Goal: Transaction & Acquisition: Purchase product/service

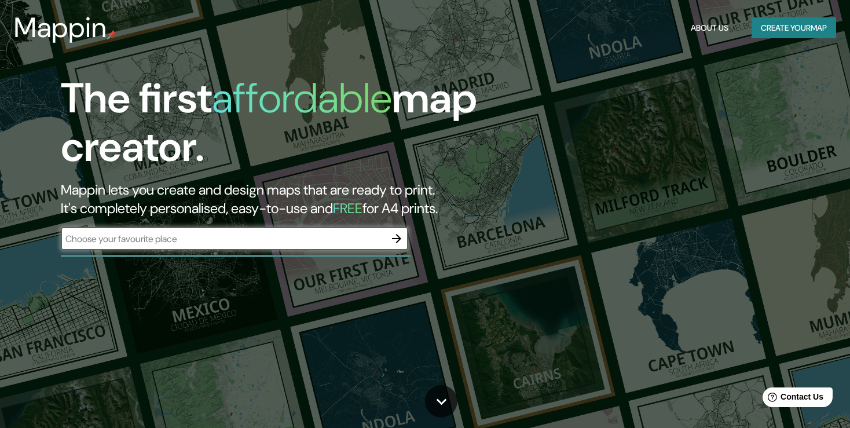
click at [221, 242] on input "text" at bounding box center [223, 238] width 324 height 13
type input "[GEOGRAPHIC_DATA]"
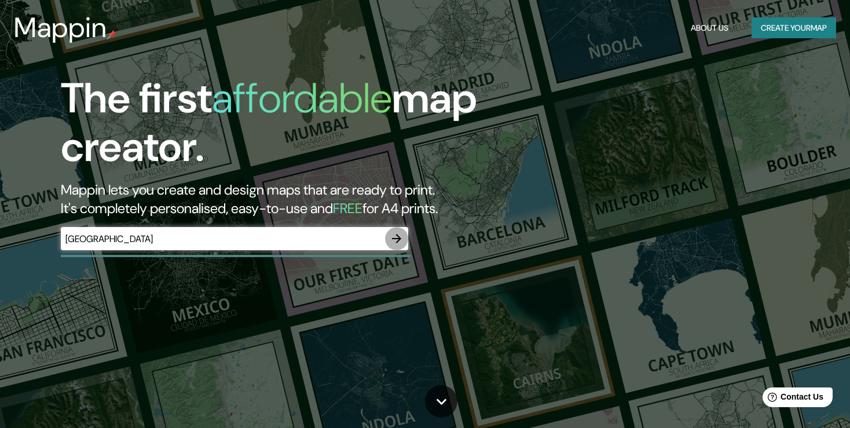
click at [398, 236] on icon "button" at bounding box center [396, 238] width 9 height 9
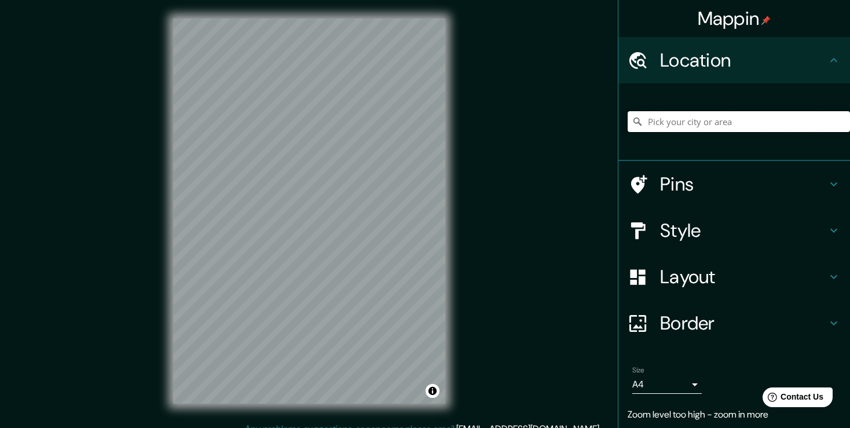
click at [681, 124] on input "Pick your city or area" at bounding box center [739, 121] width 222 height 21
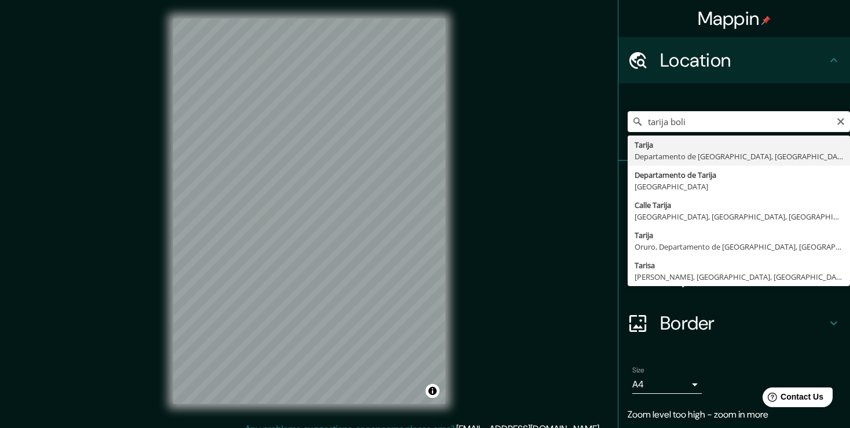
type input "Tarija, [GEOGRAPHIC_DATA], [GEOGRAPHIC_DATA]"
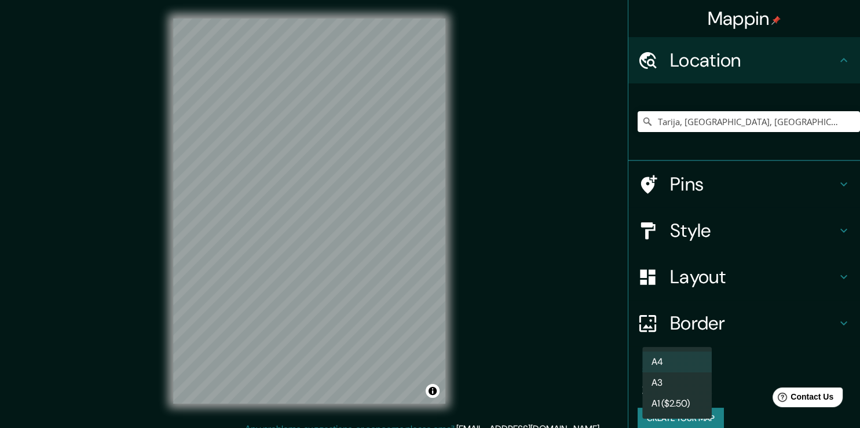
click at [691, 383] on body "Mappin Location Tarija, Departamento de Tarija, Bolivia Pins Style Layout Borde…" at bounding box center [430, 214] width 860 height 428
click at [574, 353] on div at bounding box center [430, 214] width 860 height 428
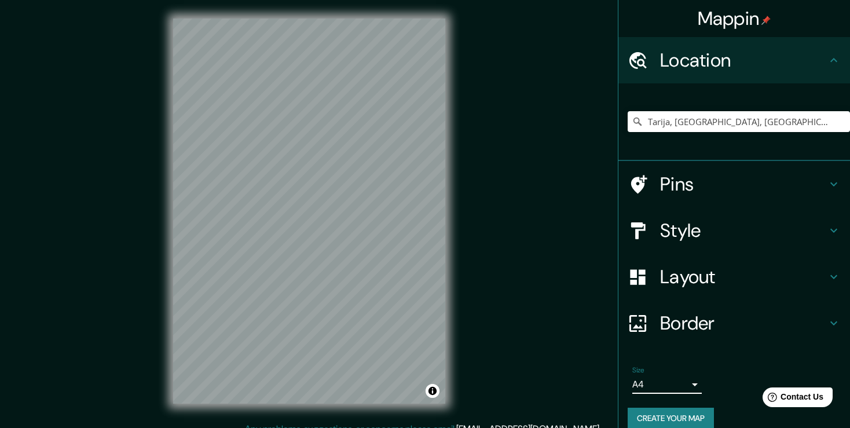
click at [752, 228] on h4 "Style" at bounding box center [743, 230] width 167 height 23
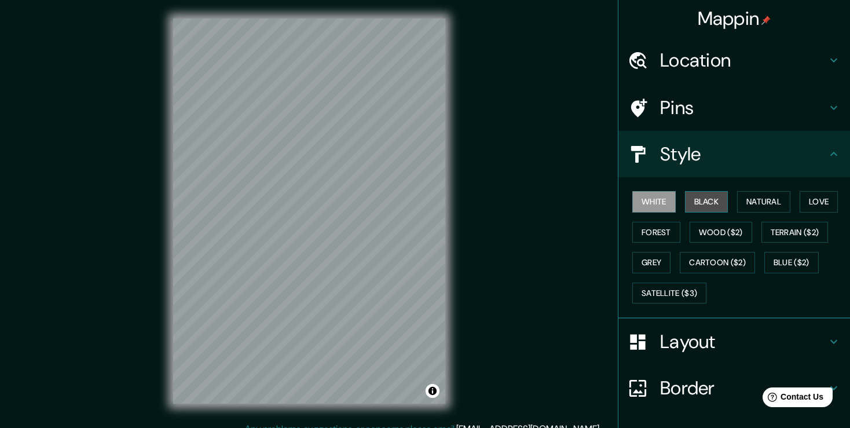
click at [716, 202] on button "Black" at bounding box center [706, 201] width 43 height 21
click at [757, 200] on button "Natural" at bounding box center [763, 201] width 53 height 21
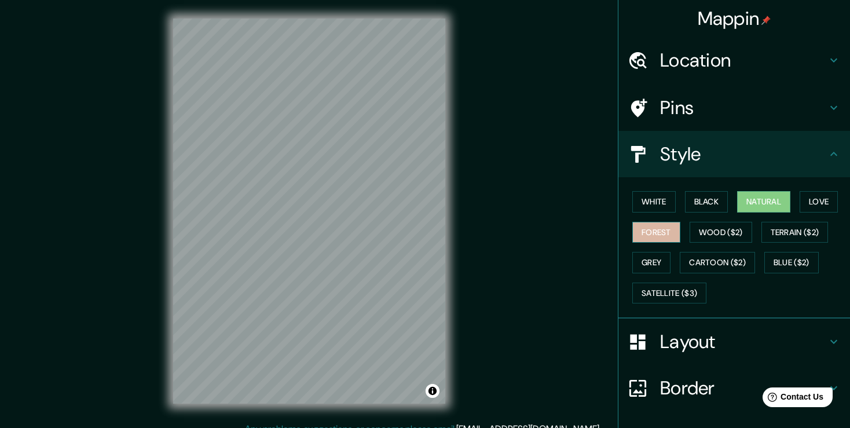
click at [672, 230] on button "Forest" at bounding box center [656, 232] width 48 height 21
click at [735, 231] on button "Wood ($2)" at bounding box center [721, 232] width 63 height 21
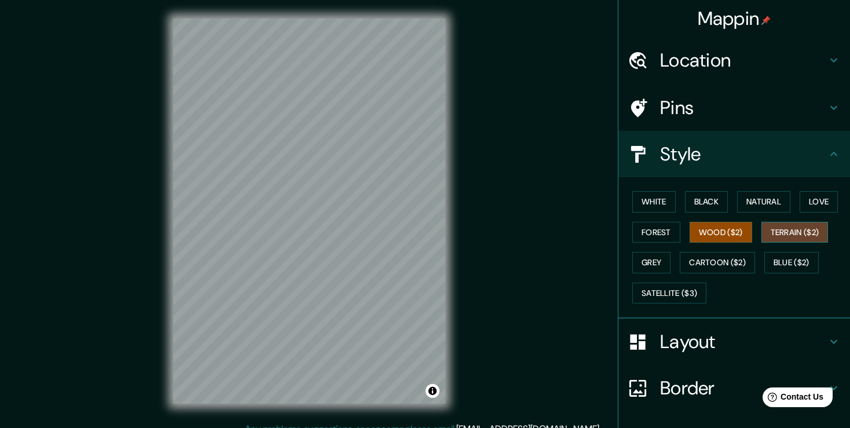
click at [823, 202] on button "Love" at bounding box center [819, 201] width 38 height 21
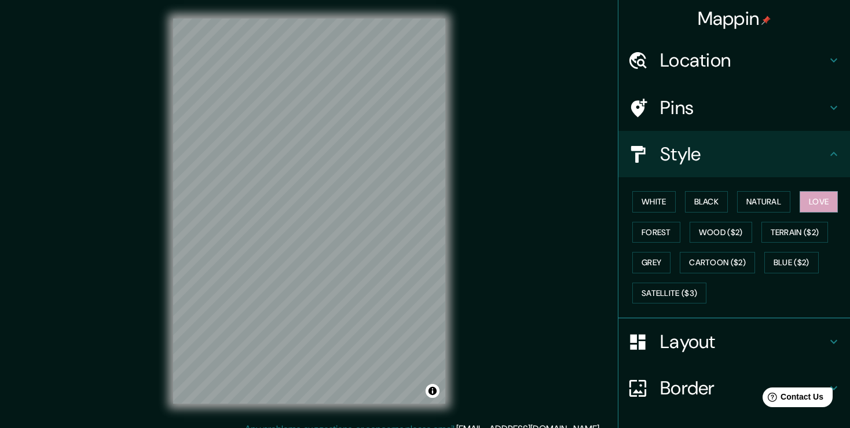
click at [828, 191] on button "Love" at bounding box center [819, 201] width 38 height 21
click at [822, 200] on button "Love" at bounding box center [819, 201] width 38 height 21
click at [660, 222] on button "Forest" at bounding box center [656, 232] width 48 height 21
click at [660, 230] on button "Forest" at bounding box center [656, 232] width 48 height 21
click at [811, 203] on button "Love" at bounding box center [819, 201] width 38 height 21
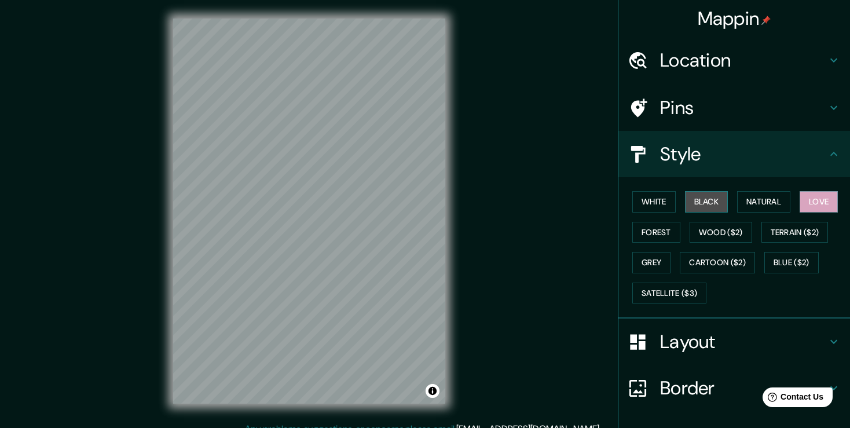
click at [719, 205] on button "Black" at bounding box center [706, 201] width 43 height 21
click at [657, 203] on button "White" at bounding box center [653, 201] width 43 height 21
click at [705, 201] on button "Black" at bounding box center [706, 201] width 43 height 21
click at [741, 204] on button "Natural" at bounding box center [763, 201] width 53 height 21
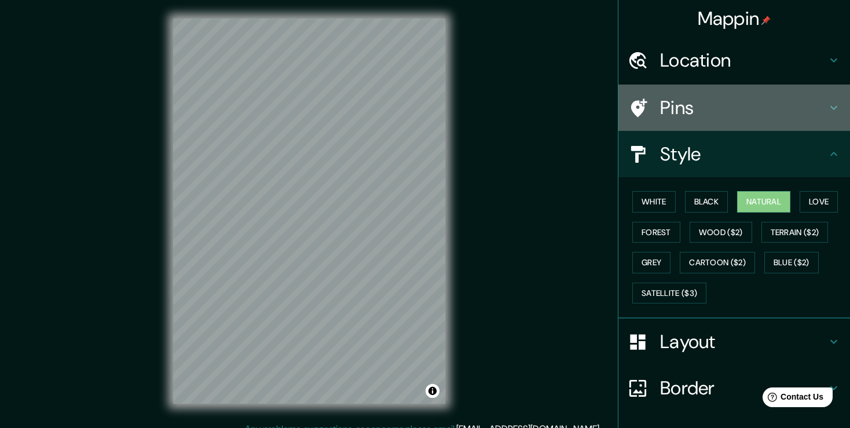
click at [817, 109] on h4 "Pins" at bounding box center [743, 107] width 167 height 23
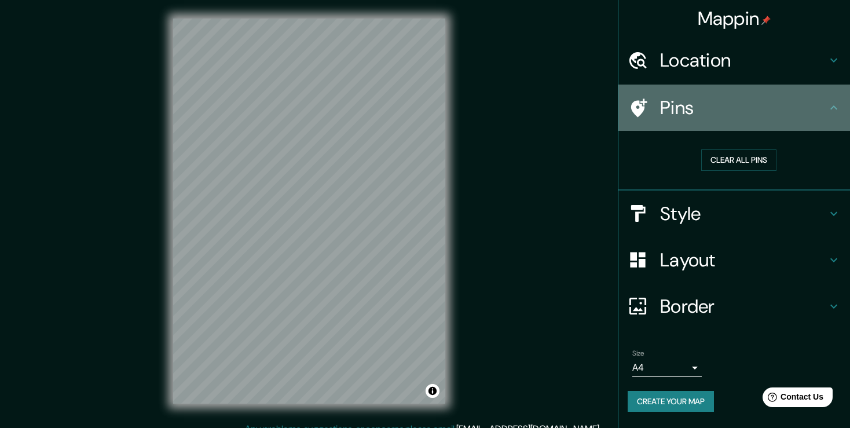
click at [825, 111] on h4 "Pins" at bounding box center [743, 107] width 167 height 23
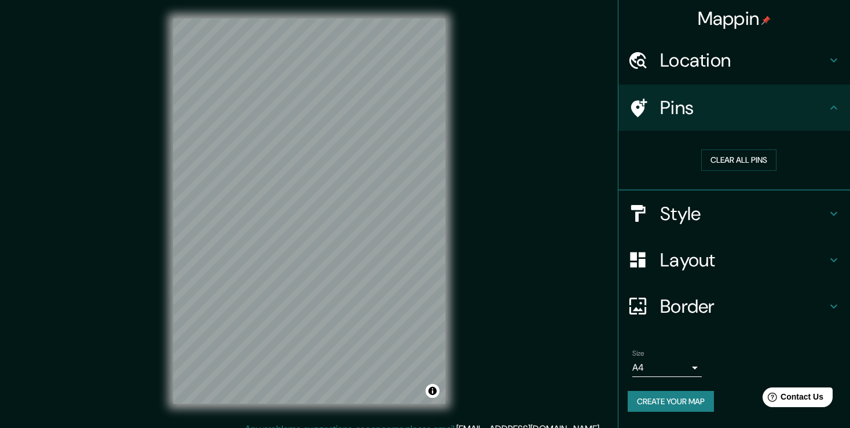
click at [812, 251] on h4 "Layout" at bounding box center [743, 259] width 167 height 23
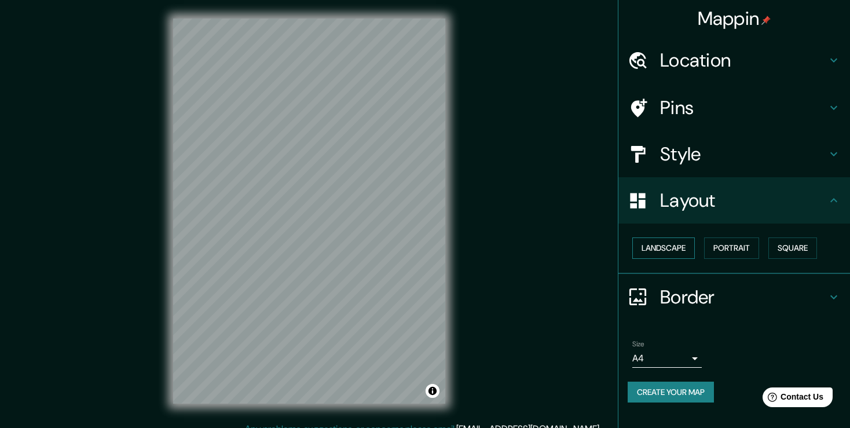
click at [676, 247] on button "Landscape" at bounding box center [663, 247] width 63 height 21
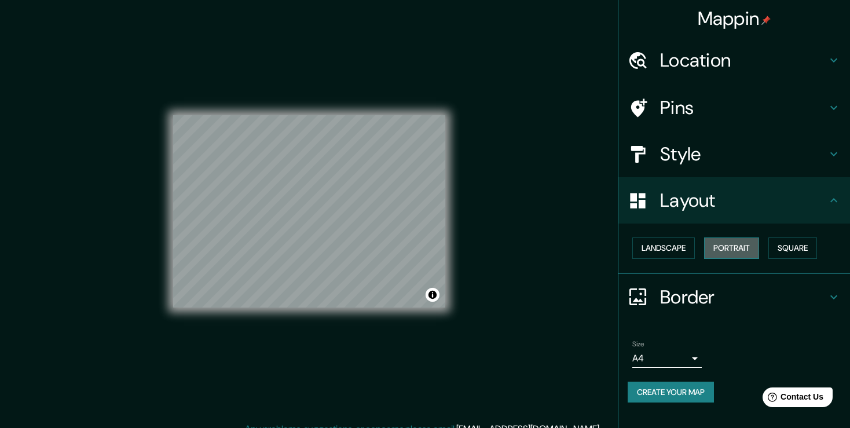
click at [730, 250] on button "Portrait" at bounding box center [731, 247] width 55 height 21
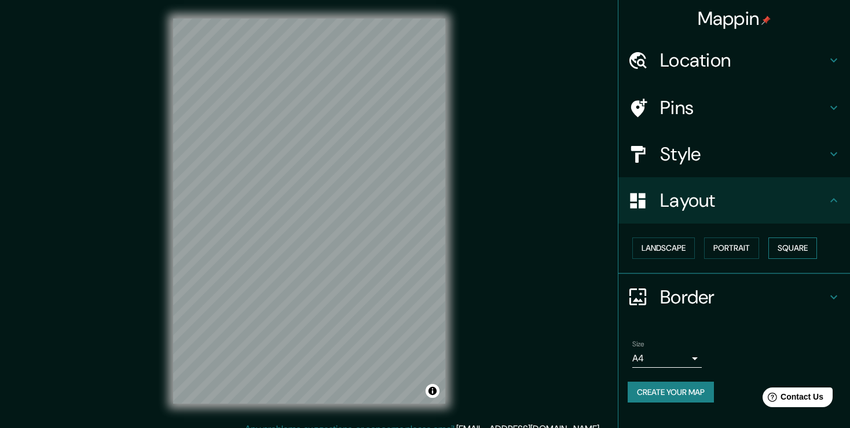
click at [795, 249] on button "Square" at bounding box center [792, 247] width 49 height 21
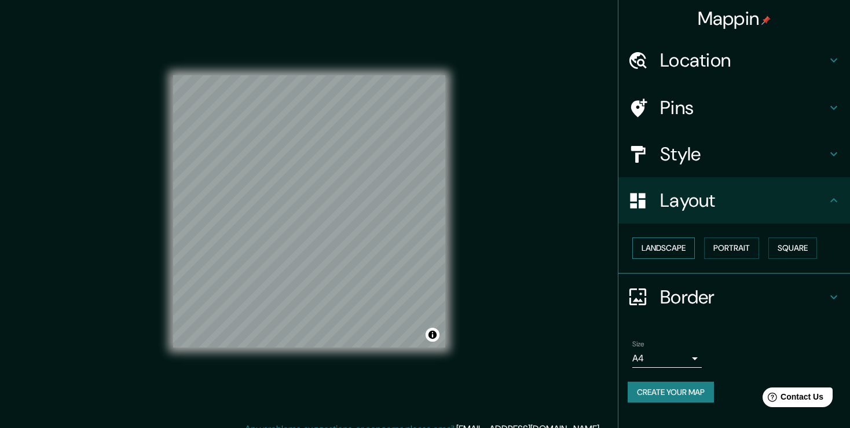
click at [678, 251] on button "Landscape" at bounding box center [663, 247] width 63 height 21
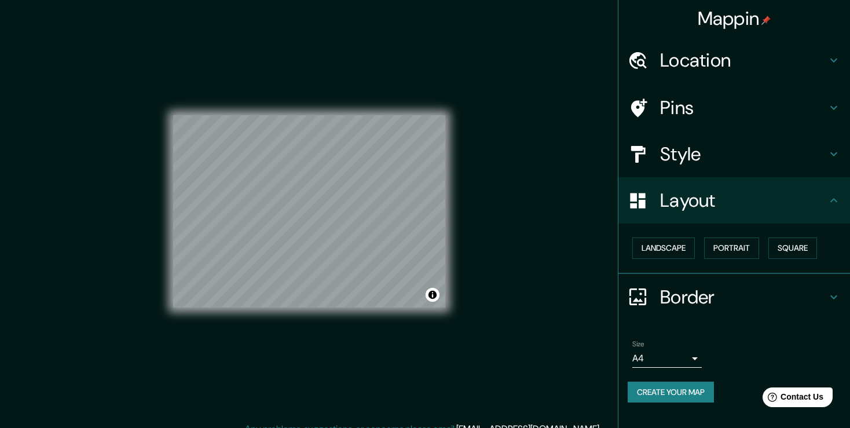
scroll to position [13, 0]
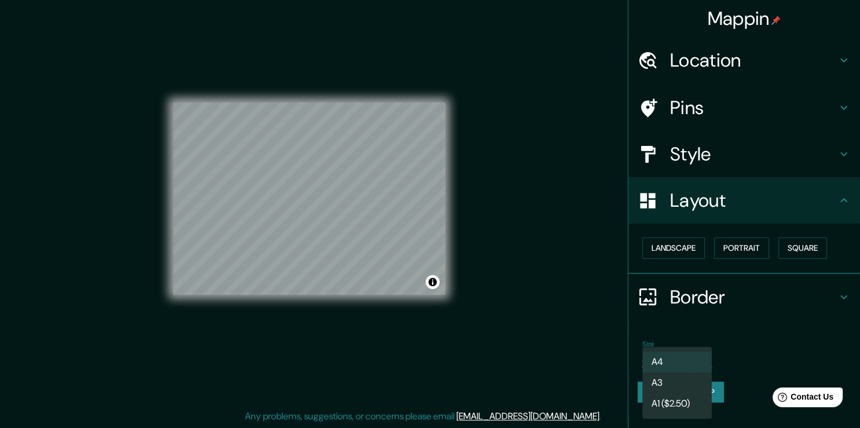
click at [692, 353] on body "Mappin Location Tarija, Departamento de Tarija, Bolivia Pins Style Layout Lands…" at bounding box center [430, 201] width 860 height 428
click at [692, 381] on li "A3" at bounding box center [676, 382] width 69 height 21
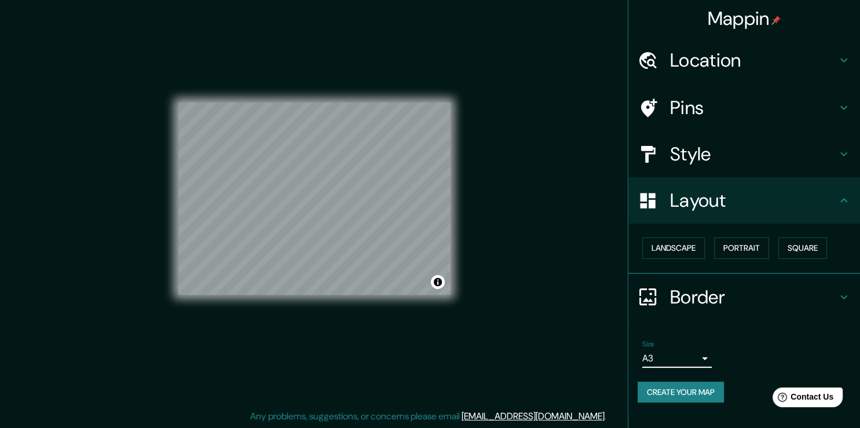
click at [689, 363] on body "Mappin Location Tarija, Departamento de Tarija, Bolivia Pins Style Layout Lands…" at bounding box center [430, 201] width 860 height 428
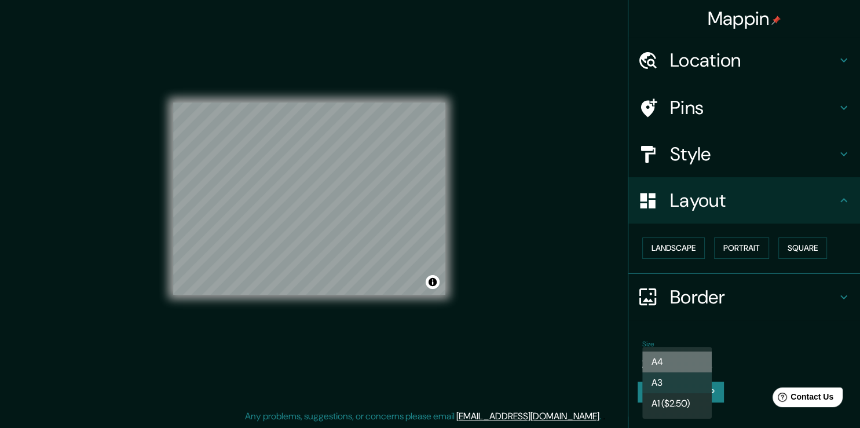
click at [673, 359] on li "A4" at bounding box center [676, 362] width 69 height 21
type input "single"
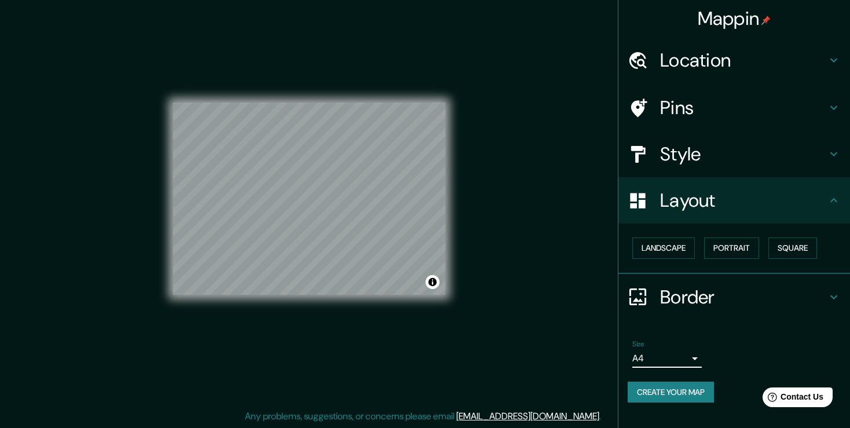
click at [837, 296] on icon at bounding box center [834, 297] width 14 height 14
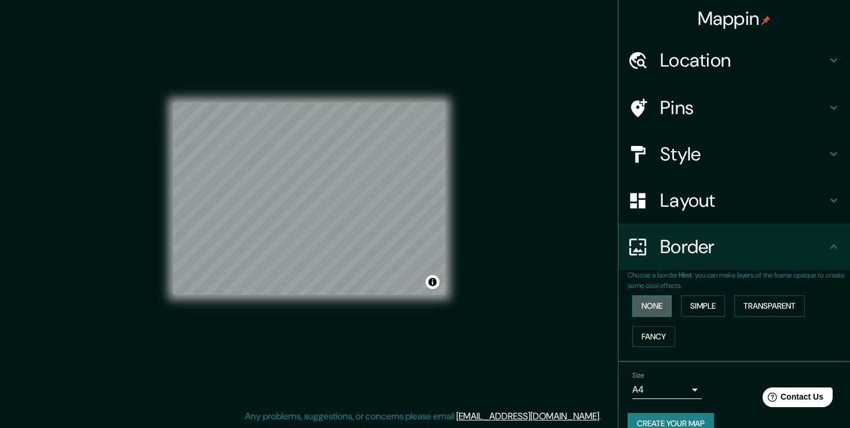
click at [652, 305] on button "None" at bounding box center [651, 305] width 39 height 21
click at [706, 305] on button "Simple" at bounding box center [703, 305] width 44 height 21
click at [751, 302] on button "Transparent" at bounding box center [769, 305] width 71 height 21
click at [772, 310] on button "Transparent" at bounding box center [769, 305] width 71 height 21
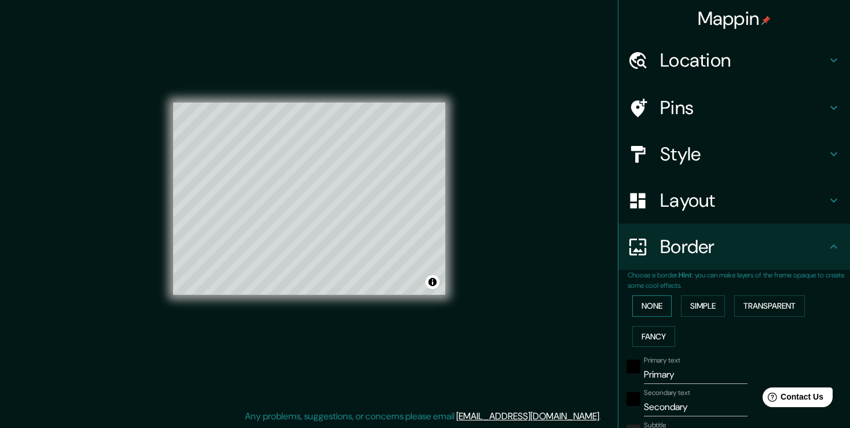
click at [655, 306] on button "None" at bounding box center [651, 305] width 39 height 21
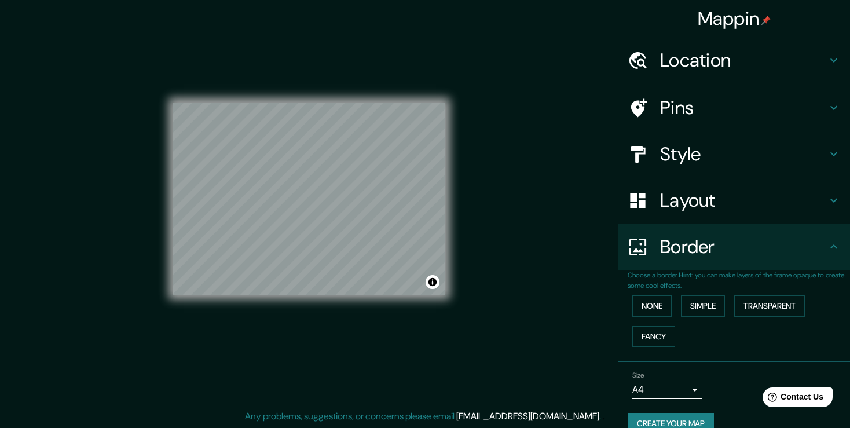
click at [705, 206] on h4 "Layout" at bounding box center [743, 200] width 167 height 23
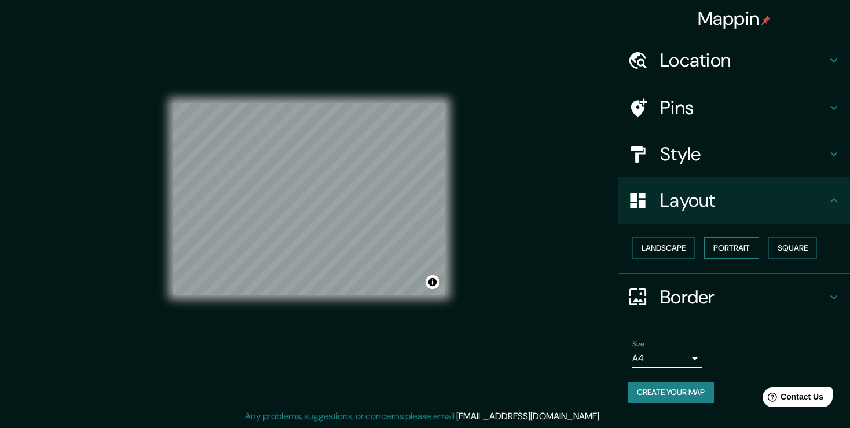
click at [730, 246] on button "Portrait" at bounding box center [731, 247] width 55 height 21
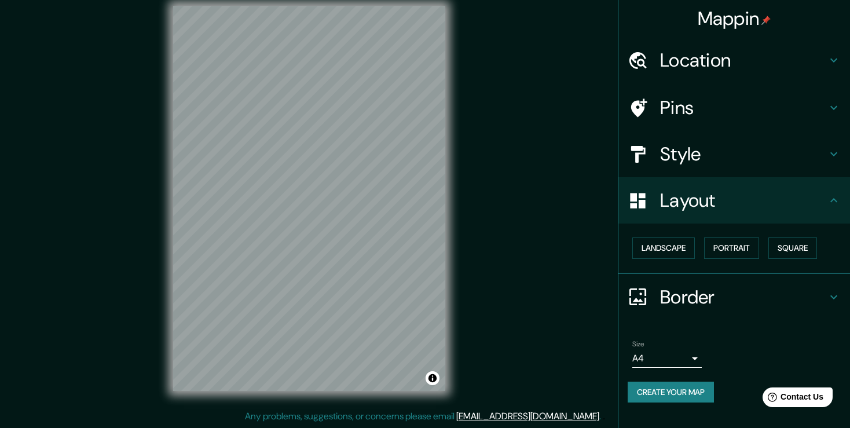
click at [715, 145] on h4 "Style" at bounding box center [743, 153] width 167 height 23
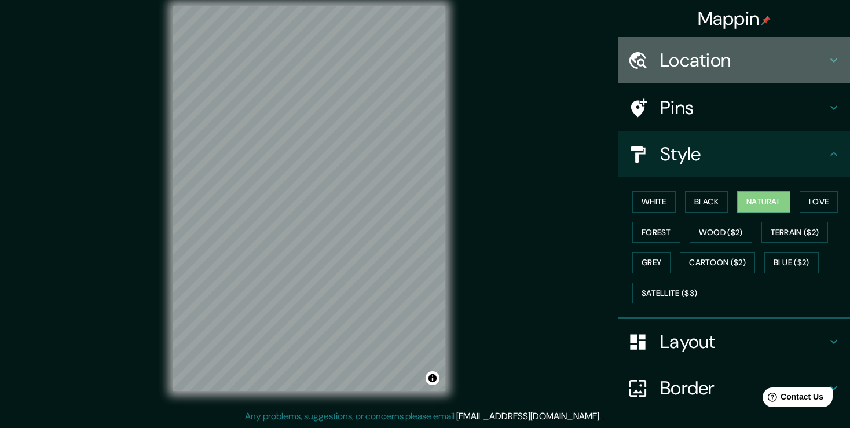
click at [740, 61] on h4 "Location" at bounding box center [743, 60] width 167 height 23
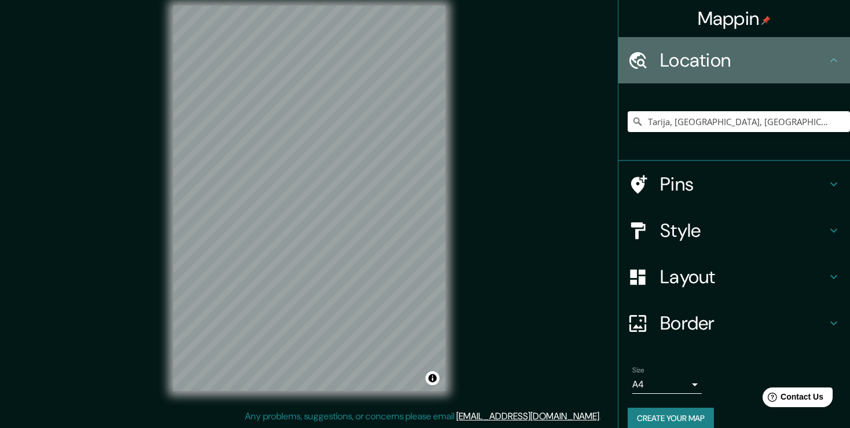
click at [796, 56] on h4 "Location" at bounding box center [743, 60] width 167 height 23
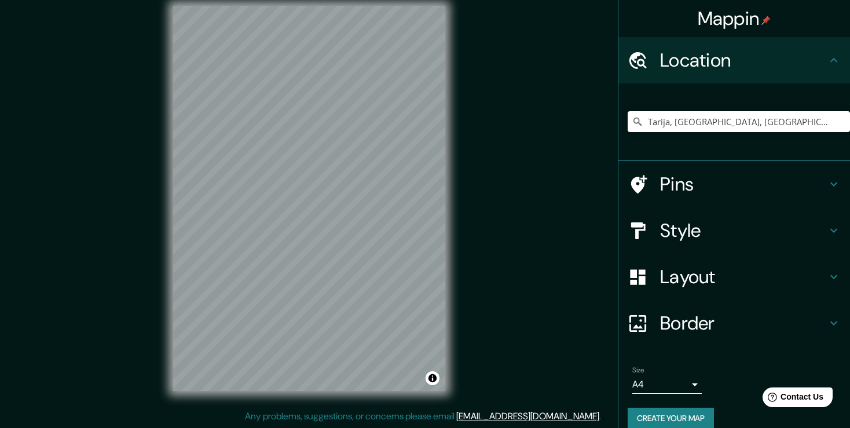
click at [713, 321] on h4 "Border" at bounding box center [743, 323] width 167 height 23
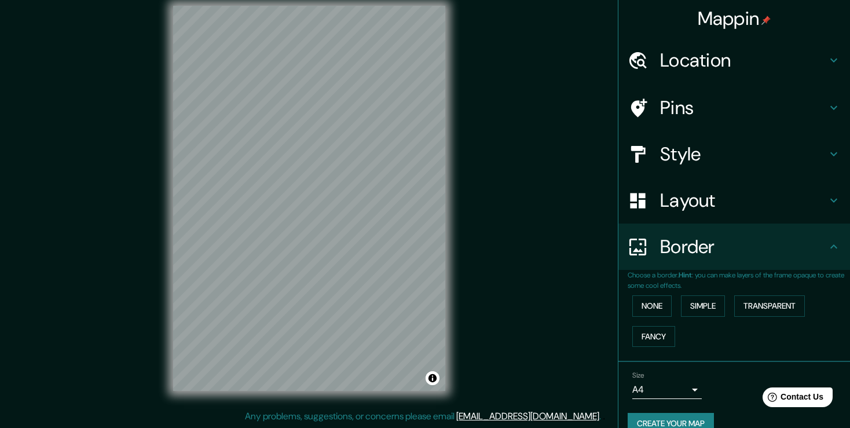
scroll to position [28, 0]
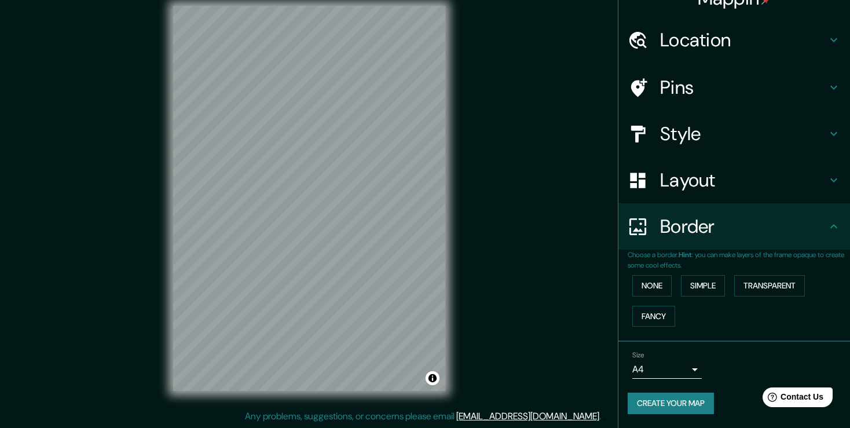
drag, startPoint x: 745, startPoint y: 203, endPoint x: 742, endPoint y: 191, distance: 12.4
click at [745, 203] on div "Border" at bounding box center [734, 226] width 232 height 46
click at [740, 185] on div "Layout" at bounding box center [734, 180] width 232 height 46
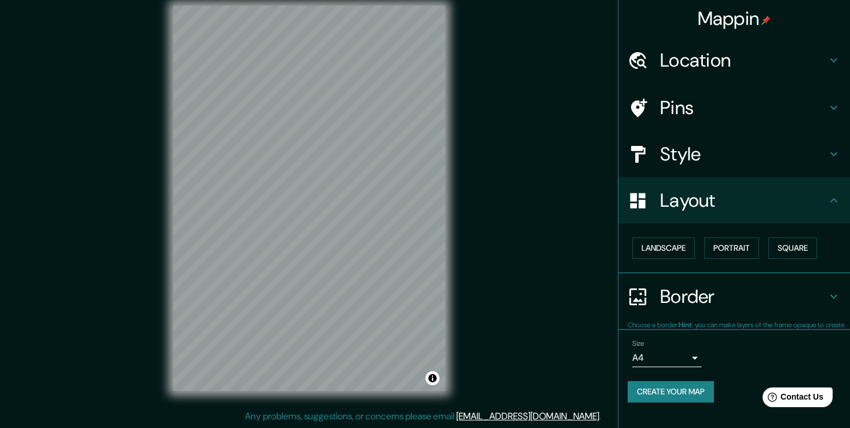
scroll to position [0, 0]
click at [731, 244] on button "Portrait" at bounding box center [731, 247] width 55 height 21
click at [728, 250] on button "Portrait" at bounding box center [731, 247] width 55 height 21
click at [675, 253] on button "Landscape" at bounding box center [663, 247] width 63 height 21
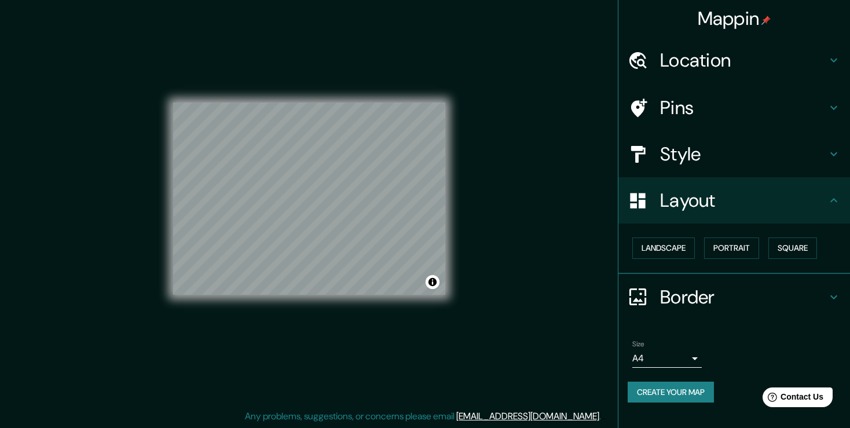
click at [447, 261] on div "© Mapbox © OpenStreetMap Improve this map" at bounding box center [309, 198] width 309 height 422
click at [448, 258] on div "© Mapbox © OpenStreetMap Improve this map" at bounding box center [309, 198] width 309 height 422
click at [509, 254] on div "Mappin Location Tarija, Departamento de Tarija, Bolivia Pins Style Layout Lands…" at bounding box center [425, 207] width 850 height 441
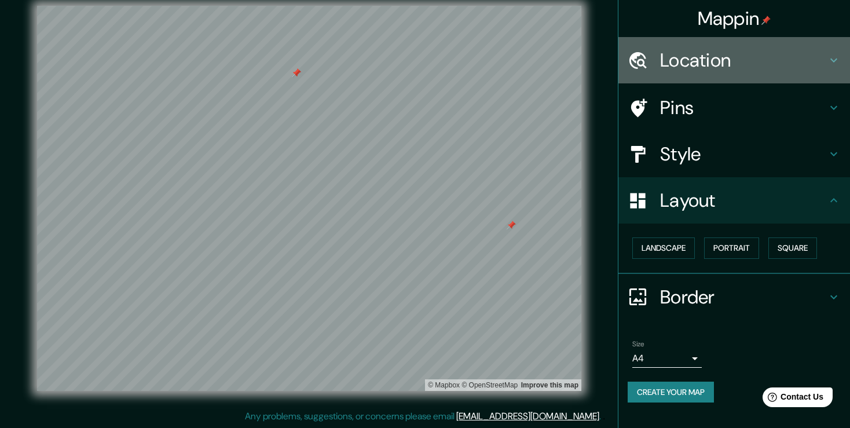
click at [731, 65] on h4 "Location" at bounding box center [743, 60] width 167 height 23
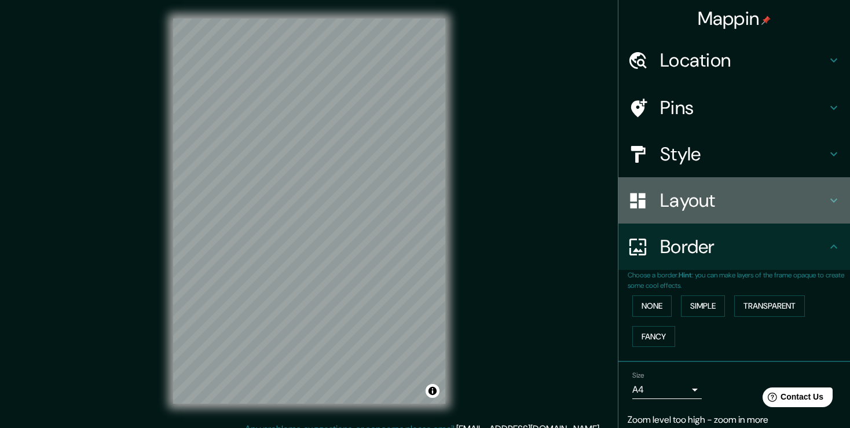
click at [829, 200] on icon at bounding box center [834, 200] width 14 height 14
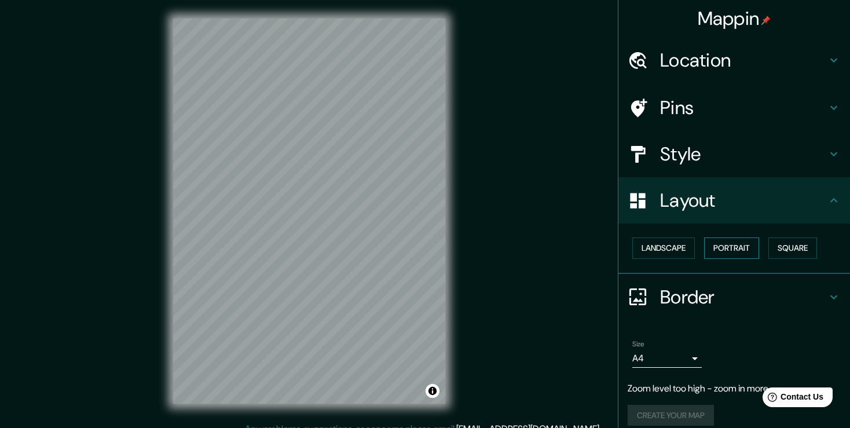
click at [735, 246] on button "Portrait" at bounding box center [731, 247] width 55 height 21
click at [728, 251] on button "Portrait" at bounding box center [731, 247] width 55 height 21
click at [664, 249] on button "Landscape" at bounding box center [663, 247] width 63 height 21
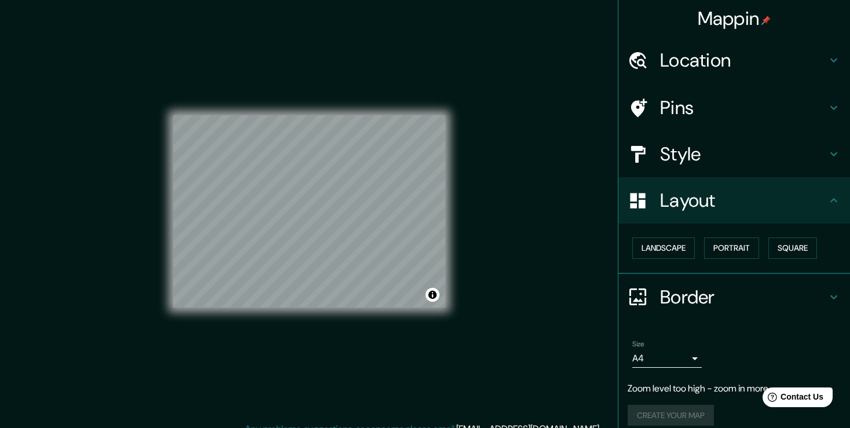
click at [530, 209] on div "Mappin Location Pins Style Layout Landscape Portrait Square Border Choose a bor…" at bounding box center [425, 220] width 850 height 441
click at [530, 208] on div "Mappin Location Pins Style Layout Landscape Portrait Square Border Choose a bor…" at bounding box center [425, 220] width 850 height 441
drag, startPoint x: 463, startPoint y: 208, endPoint x: 446, endPoint y: 211, distance: 17.1
click at [456, 211] on div "© Mapbox © OpenStreetMap Improve this map" at bounding box center [309, 211] width 309 height 422
click at [494, 210] on div "Mappin Location Pins Style Layout Landscape Portrait Square Border Choose a bor…" at bounding box center [425, 220] width 850 height 441
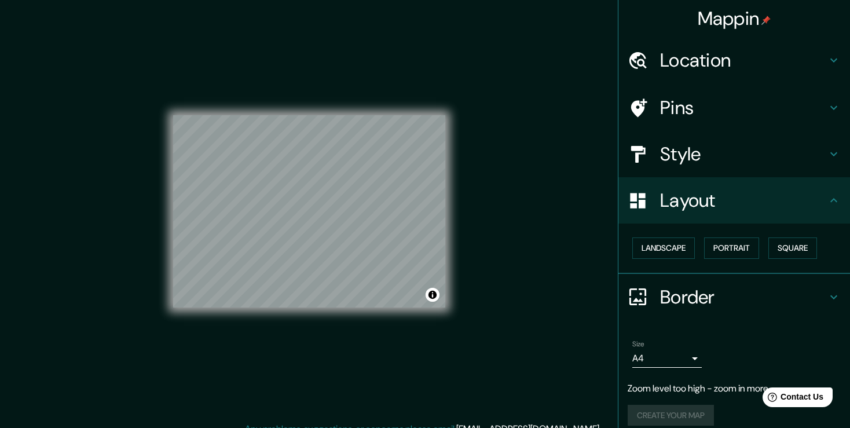
click at [456, 225] on div "© Mapbox © OpenStreetMap Improve this map" at bounding box center [309, 211] width 309 height 422
click at [156, 104] on div "© Mapbox © OpenStreetMap Improve this map" at bounding box center [309, 211] width 309 height 422
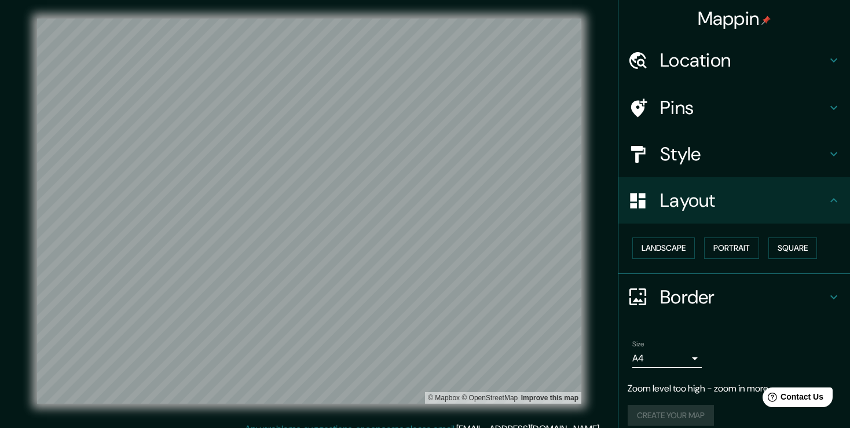
click at [717, 64] on h4 "Location" at bounding box center [743, 60] width 167 height 23
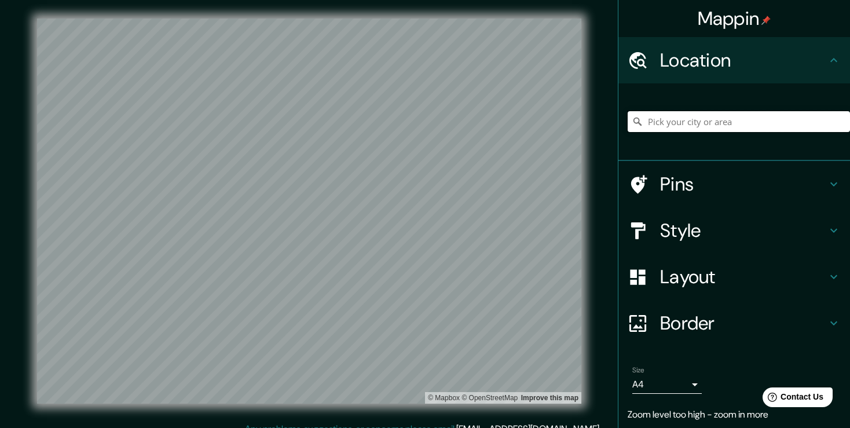
click at [706, 122] on input "Pick your city or area" at bounding box center [739, 121] width 222 height 21
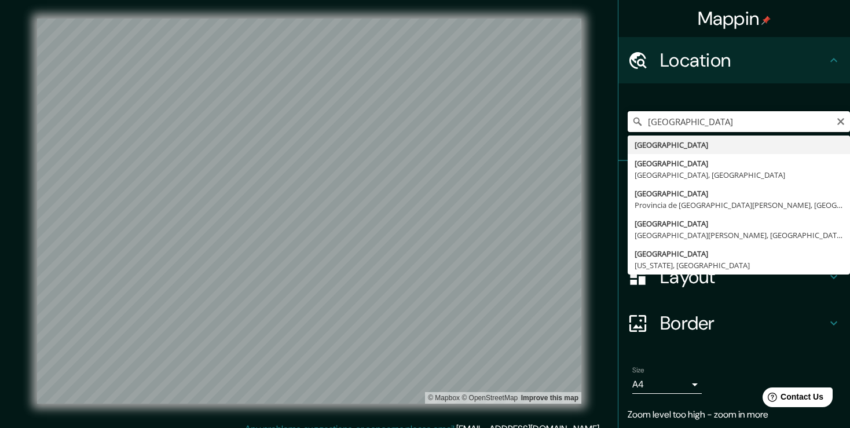
click at [687, 119] on input "[GEOGRAPHIC_DATA]" at bounding box center [739, 121] width 222 height 21
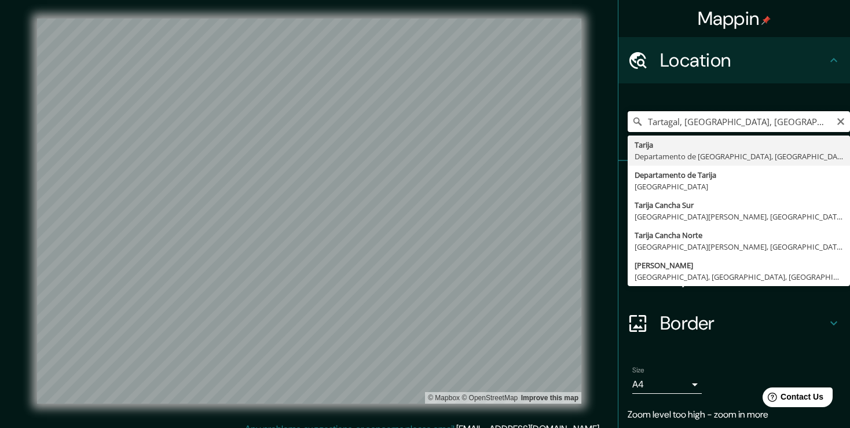
drag, startPoint x: 823, startPoint y: 125, endPoint x: 626, endPoint y: 126, distance: 197.5
click at [628, 126] on input "Tartagal, [GEOGRAPHIC_DATA], [GEOGRAPHIC_DATA]" at bounding box center [739, 121] width 222 height 21
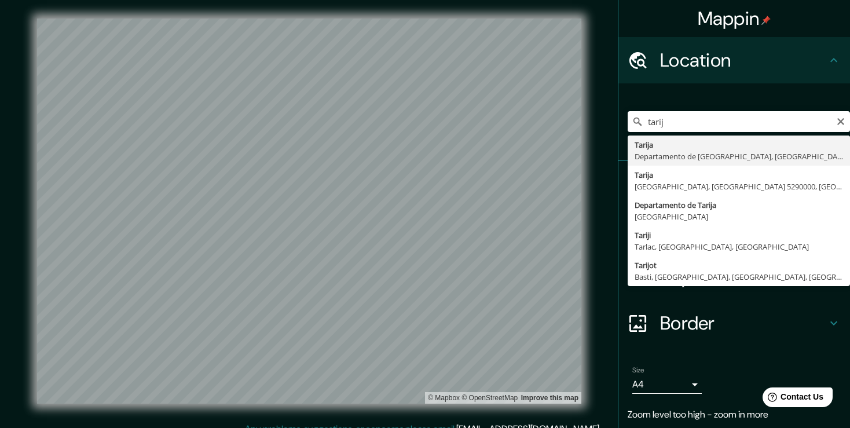
type input "Tarija, [GEOGRAPHIC_DATA], [GEOGRAPHIC_DATA]"
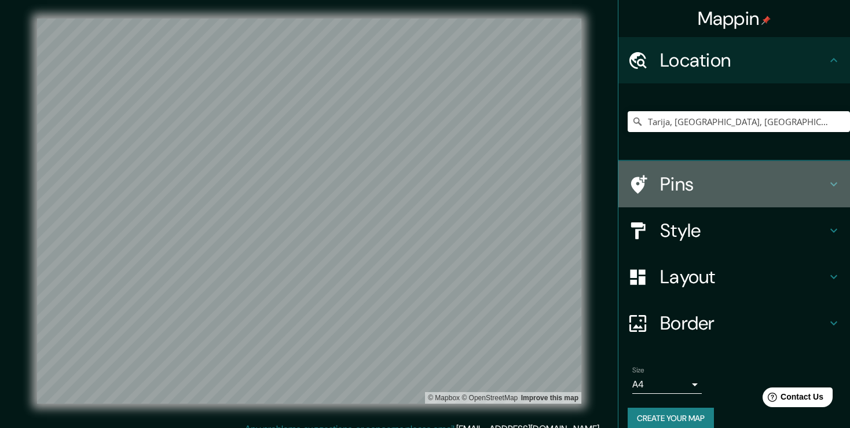
click at [731, 190] on h4 "Pins" at bounding box center [743, 184] width 167 height 23
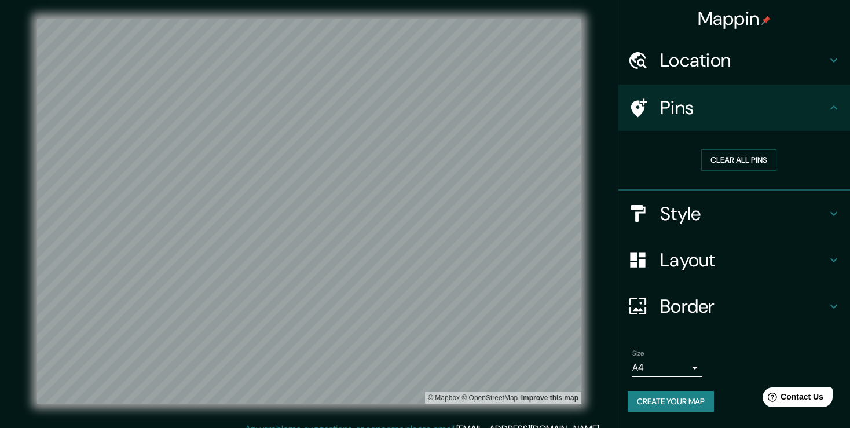
click at [755, 211] on h4 "Style" at bounding box center [743, 213] width 167 height 23
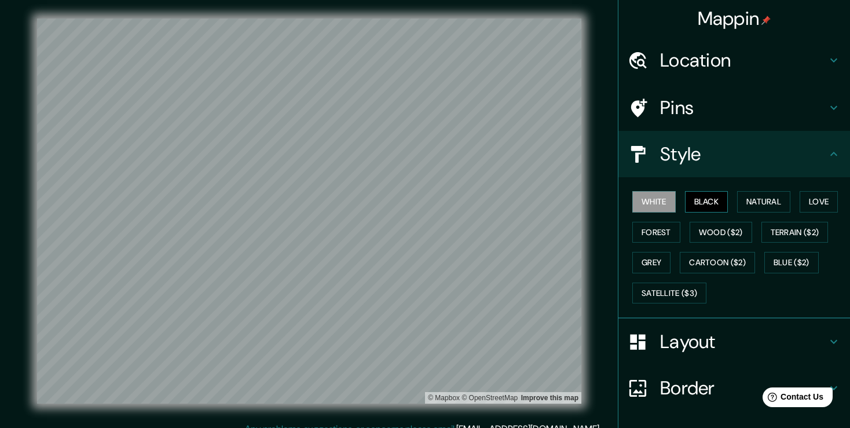
click at [712, 203] on button "Black" at bounding box center [706, 201] width 43 height 21
click at [771, 203] on button "Natural" at bounding box center [763, 201] width 53 height 21
click at [711, 198] on button "Black" at bounding box center [706, 201] width 43 height 21
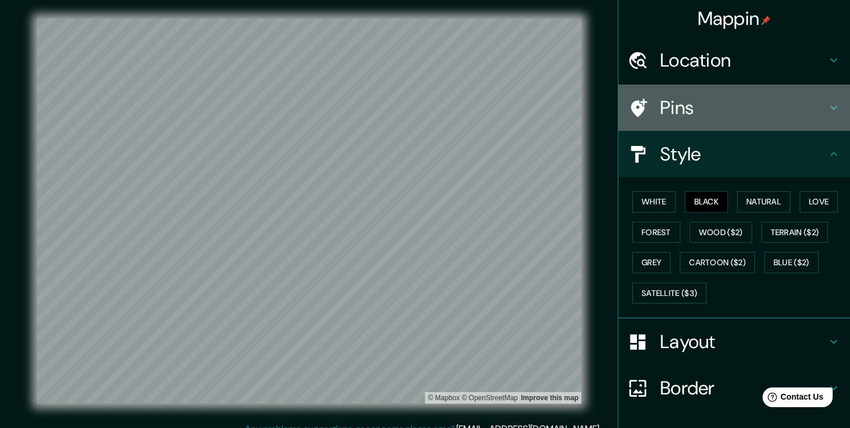
click at [689, 115] on h4 "Pins" at bounding box center [743, 107] width 167 height 23
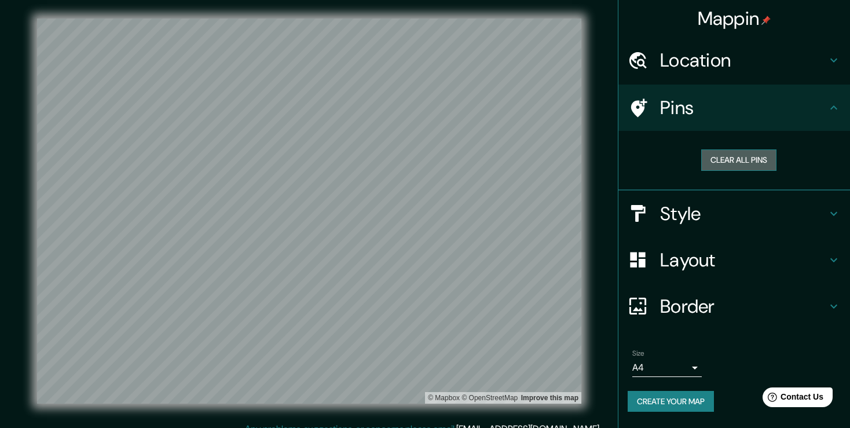
click at [724, 160] on button "Clear all pins" at bounding box center [738, 159] width 75 height 21
click at [724, 159] on button "Clear all pins" at bounding box center [738, 159] width 75 height 21
click at [747, 159] on button "Clear all pins" at bounding box center [738, 159] width 75 height 21
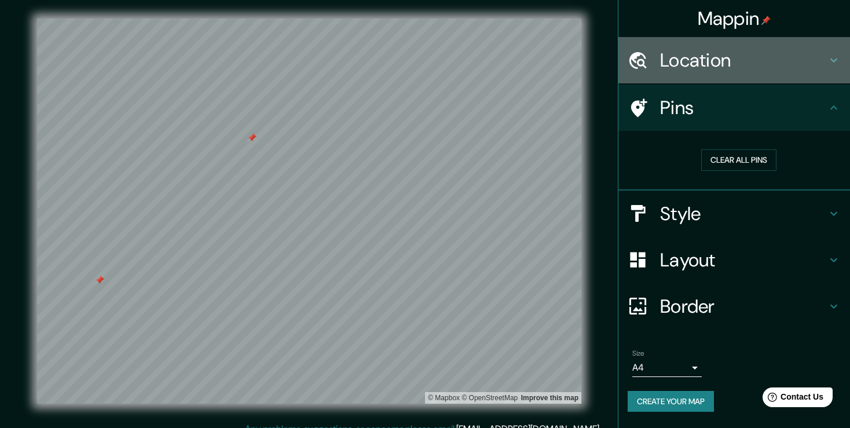
click at [722, 64] on h4 "Location" at bounding box center [743, 60] width 167 height 23
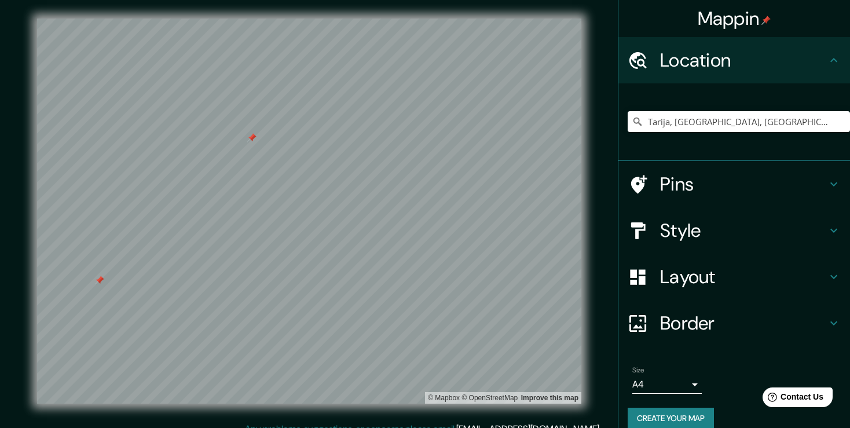
click at [756, 238] on h4 "Style" at bounding box center [743, 230] width 167 height 23
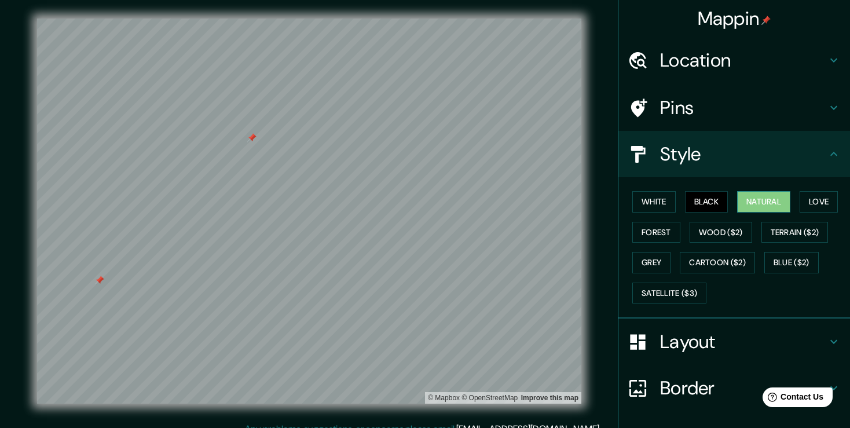
click at [760, 200] on button "Natural" at bounding box center [763, 201] width 53 height 21
click at [717, 205] on button "Black" at bounding box center [706, 201] width 43 height 21
click at [759, 196] on button "Natural" at bounding box center [763, 201] width 53 height 21
click at [715, 197] on button "Black" at bounding box center [706, 201] width 43 height 21
click at [709, 203] on button "Black" at bounding box center [706, 201] width 43 height 21
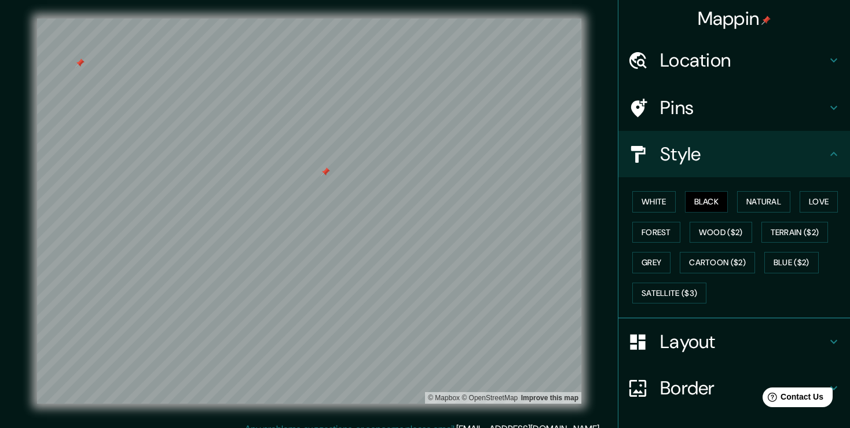
click at [321, 177] on div at bounding box center [325, 171] width 9 height 9
click at [324, 213] on div at bounding box center [325, 210] width 9 height 9
click at [316, 211] on div at bounding box center [317, 208] width 9 height 9
click at [265, 225] on div at bounding box center [262, 222] width 9 height 9
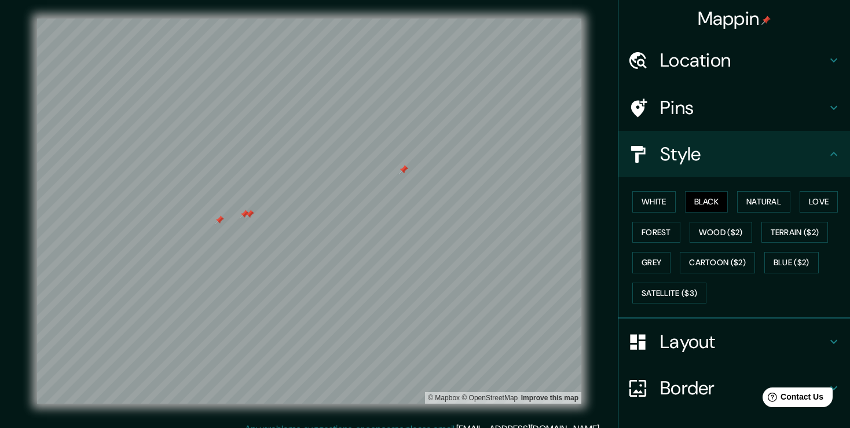
click at [251, 217] on div at bounding box center [249, 214] width 9 height 9
click at [246, 216] on div at bounding box center [244, 214] width 9 height 9
click at [220, 222] on div at bounding box center [219, 219] width 9 height 9
click at [287, 221] on div at bounding box center [291, 216] width 9 height 9
click at [774, 199] on button "Natural" at bounding box center [763, 201] width 53 height 21
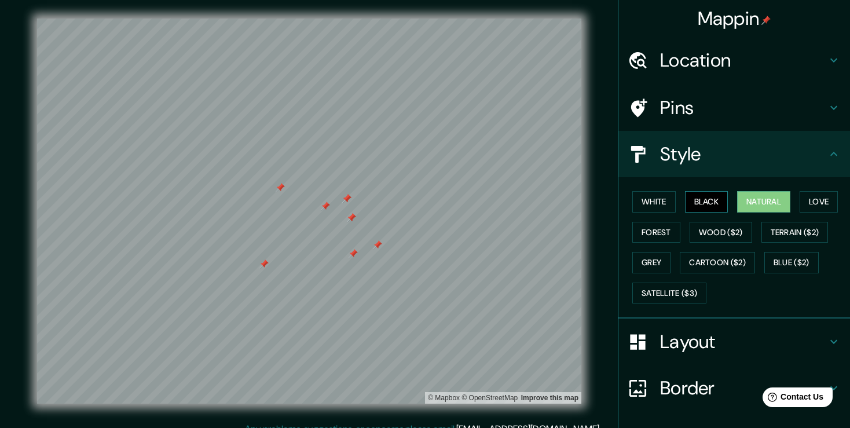
click at [716, 205] on button "Black" at bounding box center [706, 201] width 43 height 21
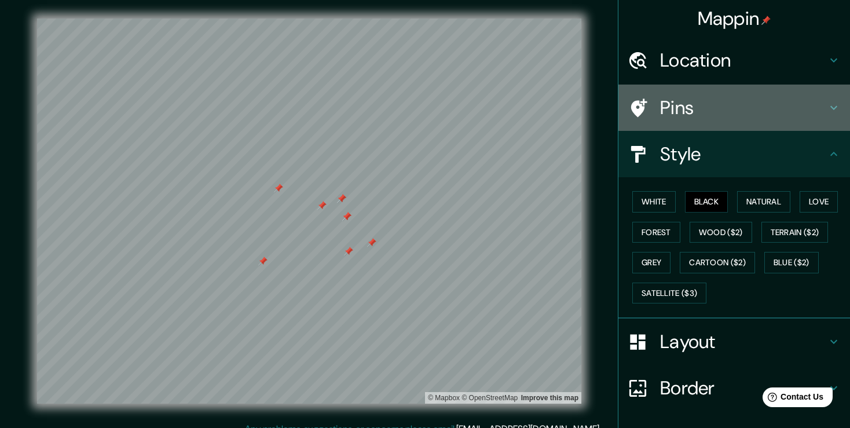
click at [771, 112] on h4 "Pins" at bounding box center [743, 107] width 167 height 23
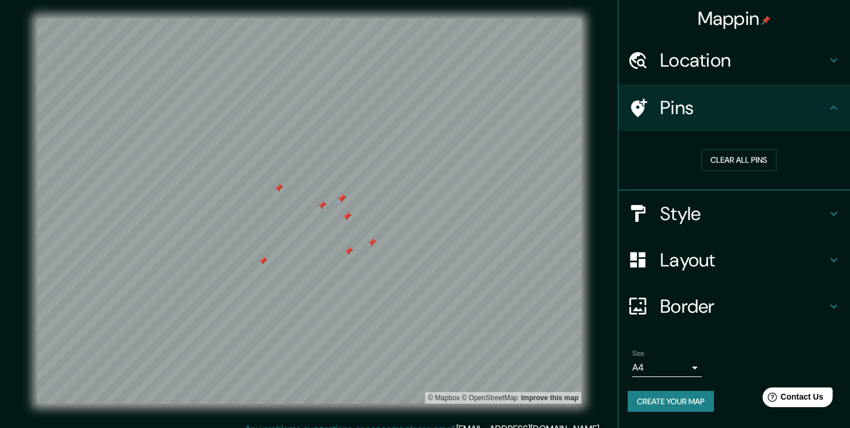
click at [689, 215] on h4 "Style" at bounding box center [743, 213] width 167 height 23
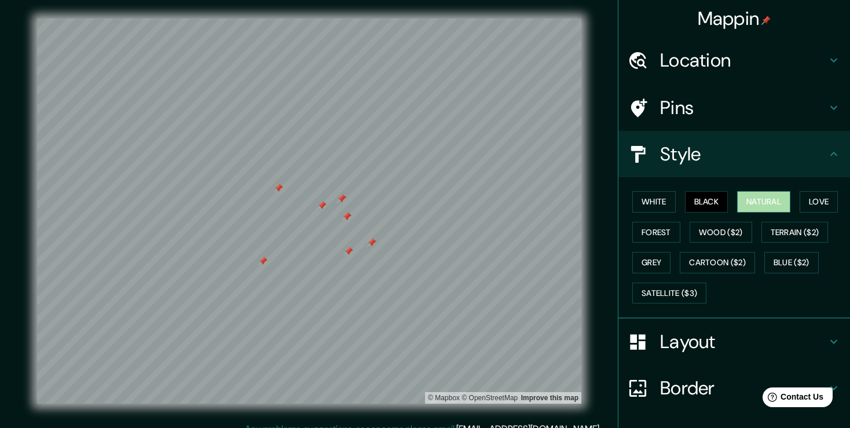
click at [772, 205] on button "Natural" at bounding box center [763, 201] width 53 height 21
click at [178, 279] on div at bounding box center [176, 278] width 9 height 9
click at [437, 203] on div at bounding box center [437, 199] width 9 height 9
click at [272, 262] on div at bounding box center [273, 258] width 9 height 9
click at [300, 157] on div at bounding box center [300, 153] width 9 height 9
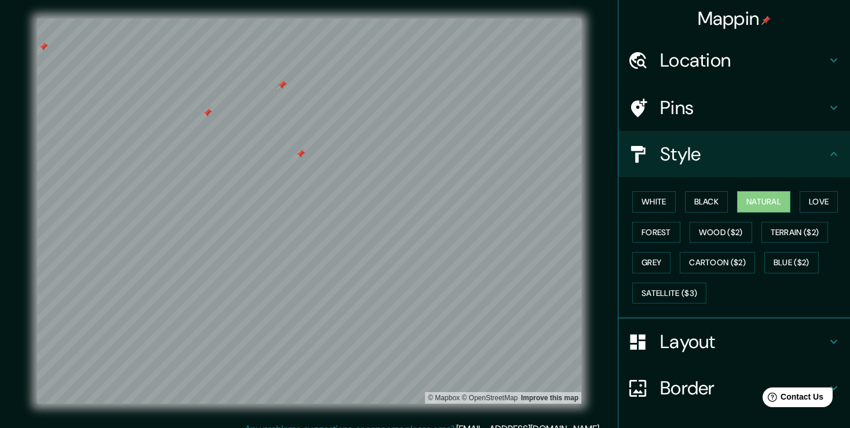
click at [301, 158] on div at bounding box center [300, 153] width 9 height 9
click at [283, 85] on div at bounding box center [281, 84] width 9 height 9
click at [272, 87] on div at bounding box center [273, 85] width 9 height 9
click at [111, 155] on div at bounding box center [110, 150] width 9 height 9
click at [97, 153] on div at bounding box center [95, 151] width 9 height 9
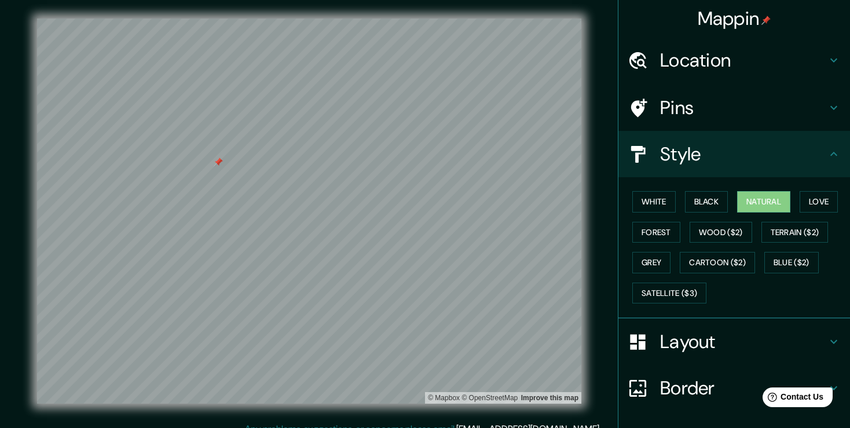
click at [221, 163] on div at bounding box center [218, 162] width 9 height 9
click at [694, 92] on div "Pins" at bounding box center [734, 108] width 232 height 46
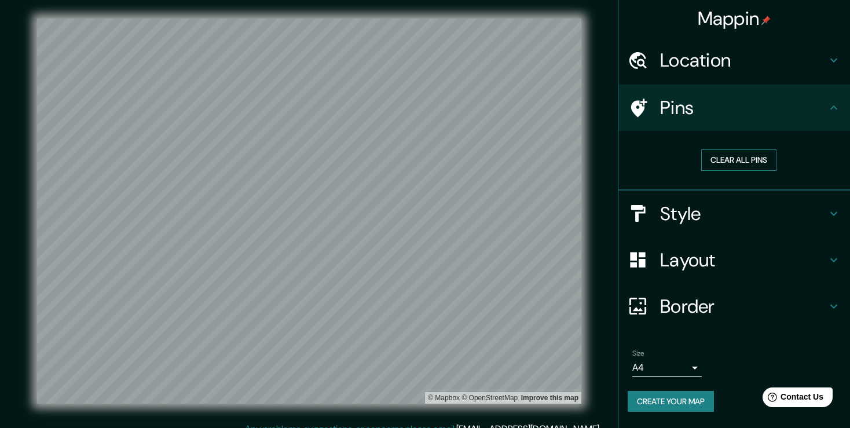
click at [719, 164] on button "Clear all pins" at bounding box center [738, 159] width 75 height 21
